Goal: Task Accomplishment & Management: Complete application form

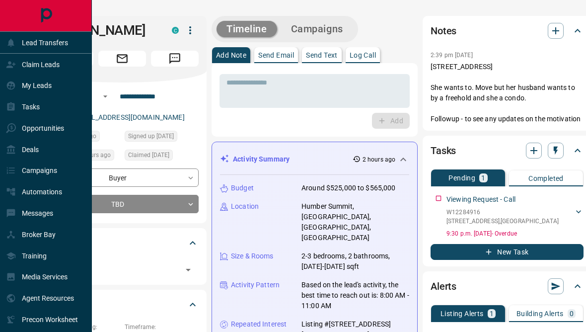
click at [17, 40] on div "Lead Transfers" at bounding box center [37, 42] width 62 height 16
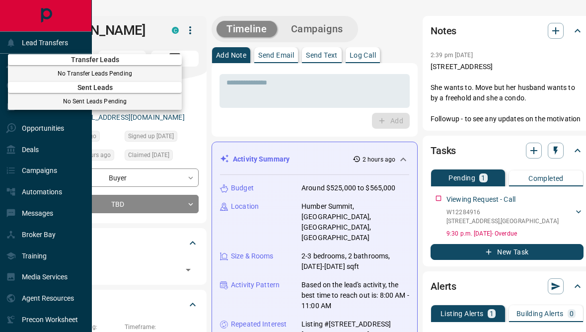
click at [65, 41] on div at bounding box center [293, 166] width 586 height 332
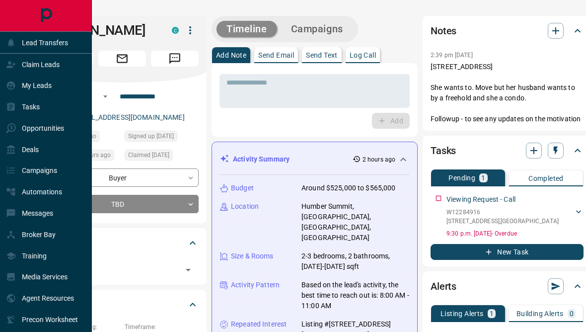
click at [52, 66] on p "Claim Leads" at bounding box center [41, 65] width 38 height 8
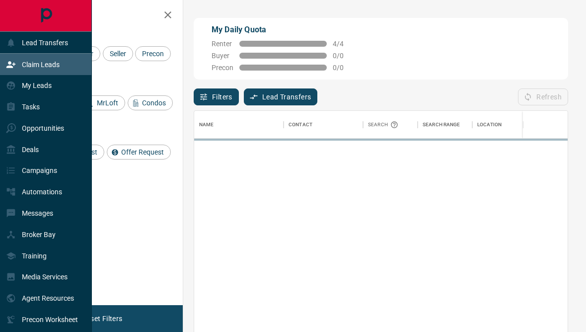
scroll to position [293, 373]
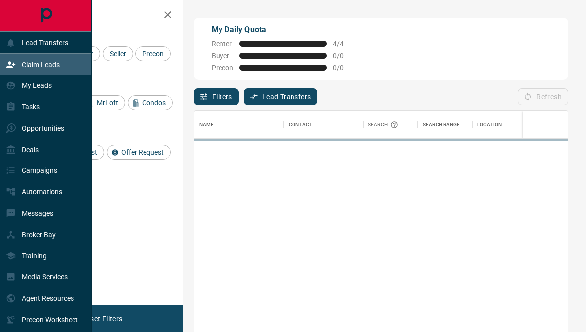
click at [61, 88] on div "My Leads" at bounding box center [46, 85] width 92 height 21
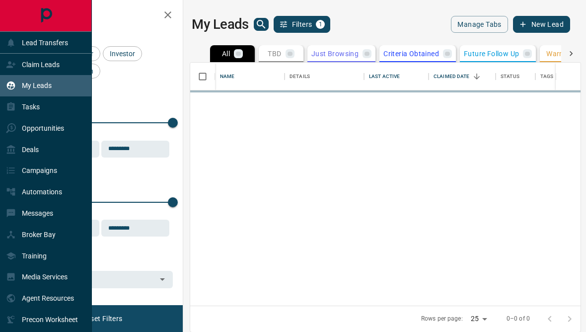
scroll to position [297, 390]
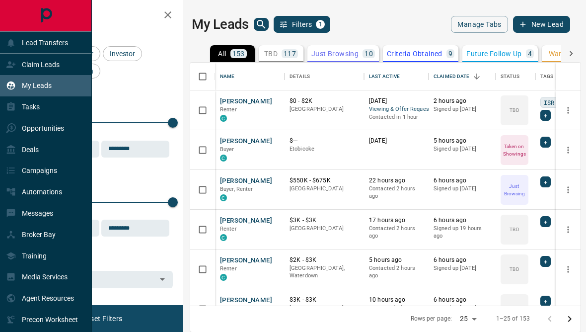
click at [165, 20] on icon "button" at bounding box center [168, 15] width 12 height 12
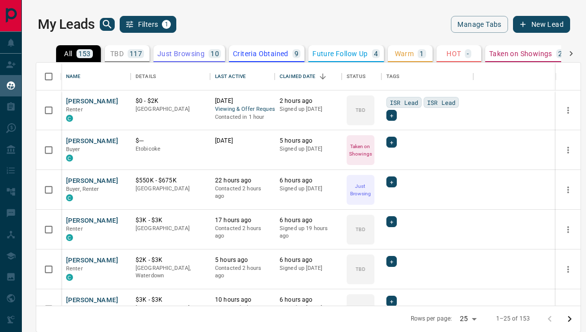
scroll to position [297, 544]
click at [5, 117] on div "Tasks" at bounding box center [46, 106] width 92 height 21
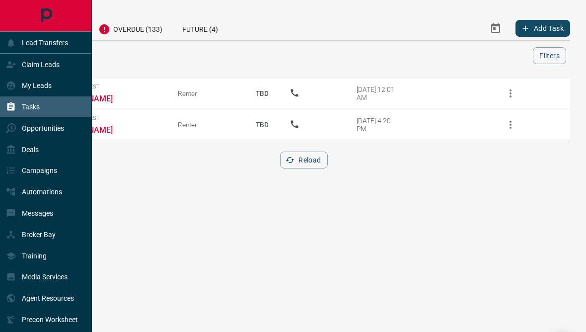
click at [35, 214] on div "Messages" at bounding box center [29, 213] width 47 height 16
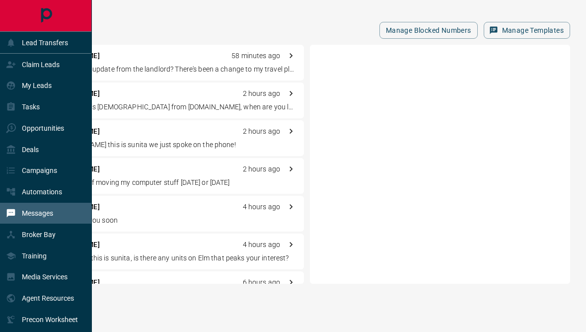
click at [206, 37] on div "Manage Blocked Numbers Manage Templates" at bounding box center [304, 30] width 532 height 17
click at [8, 217] on icon at bounding box center [11, 213] width 8 height 8
click at [18, 221] on div "Messages" at bounding box center [29, 213] width 47 height 16
click at [28, 200] on div "Automations" at bounding box center [34, 192] width 56 height 16
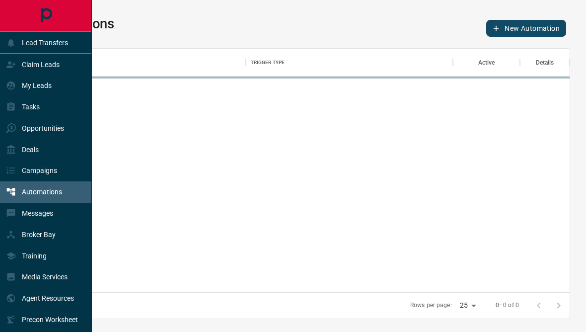
scroll to position [298, 531]
click at [25, 179] on div "Campaigns" at bounding box center [31, 170] width 51 height 16
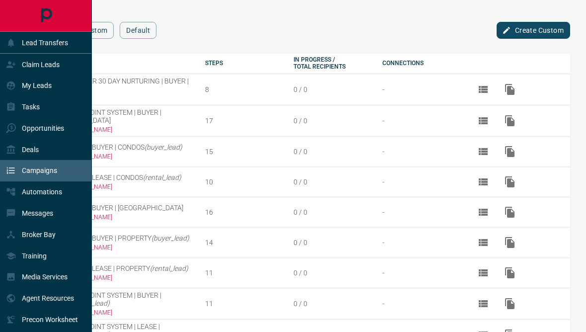
click at [20, 154] on div "Deals" at bounding box center [22, 149] width 33 height 16
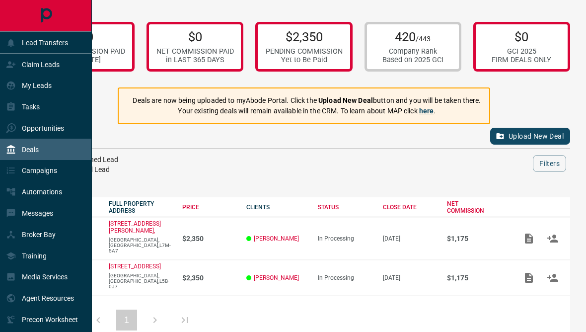
click at [24, 132] on p "Opportunities" at bounding box center [43, 128] width 42 height 8
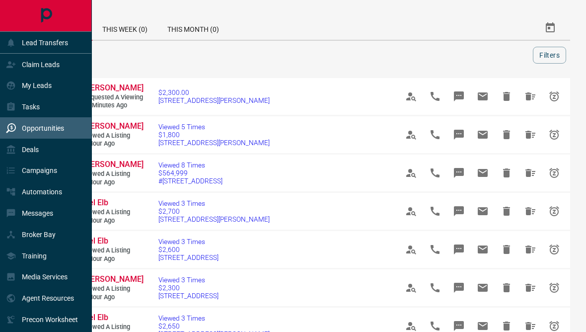
click at [10, 112] on icon at bounding box center [11, 107] width 10 height 10
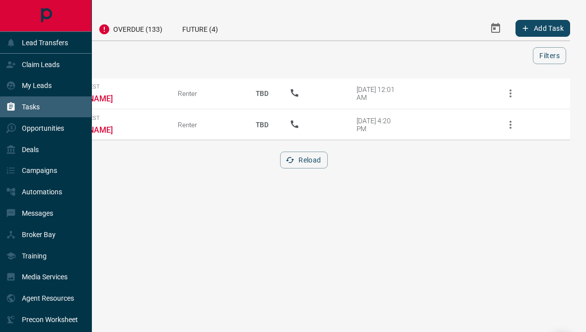
click at [22, 89] on p "My Leads" at bounding box center [37, 85] width 30 height 8
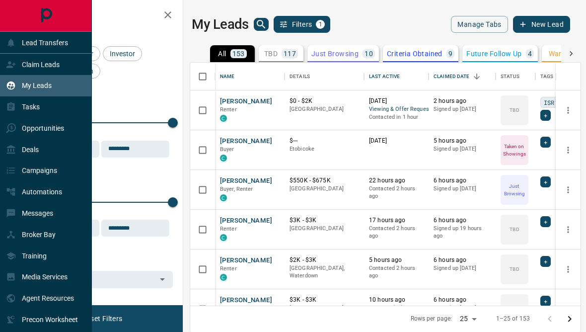
scroll to position [297, 390]
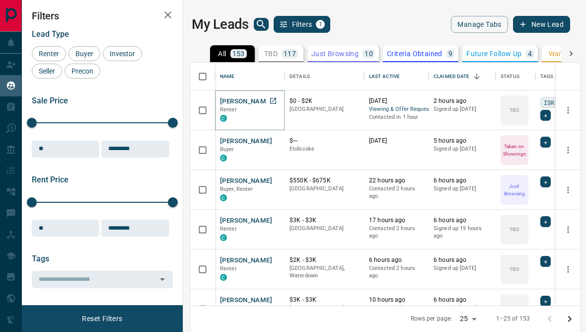
click at [252, 98] on button "[PERSON_NAME]" at bounding box center [246, 101] width 52 height 9
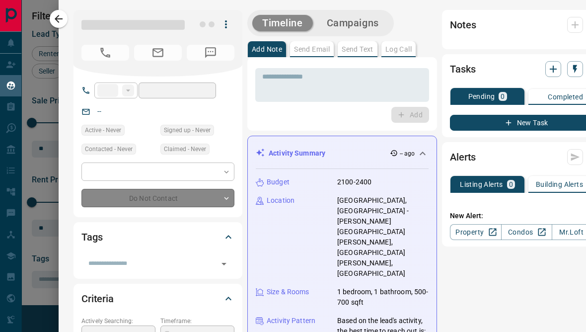
type input "**"
type input "**********"
type input "**"
